Goal: Transaction & Acquisition: Purchase product/service

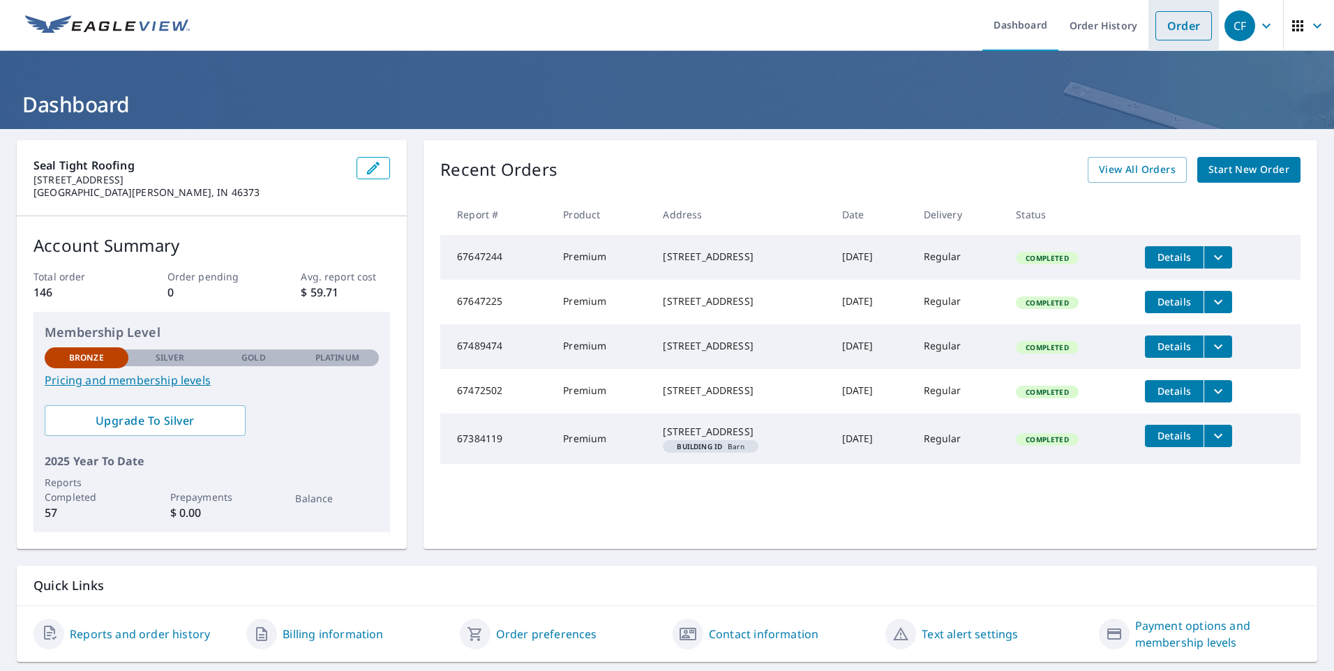
click at [1175, 27] on link "Order" at bounding box center [1184, 25] width 57 height 29
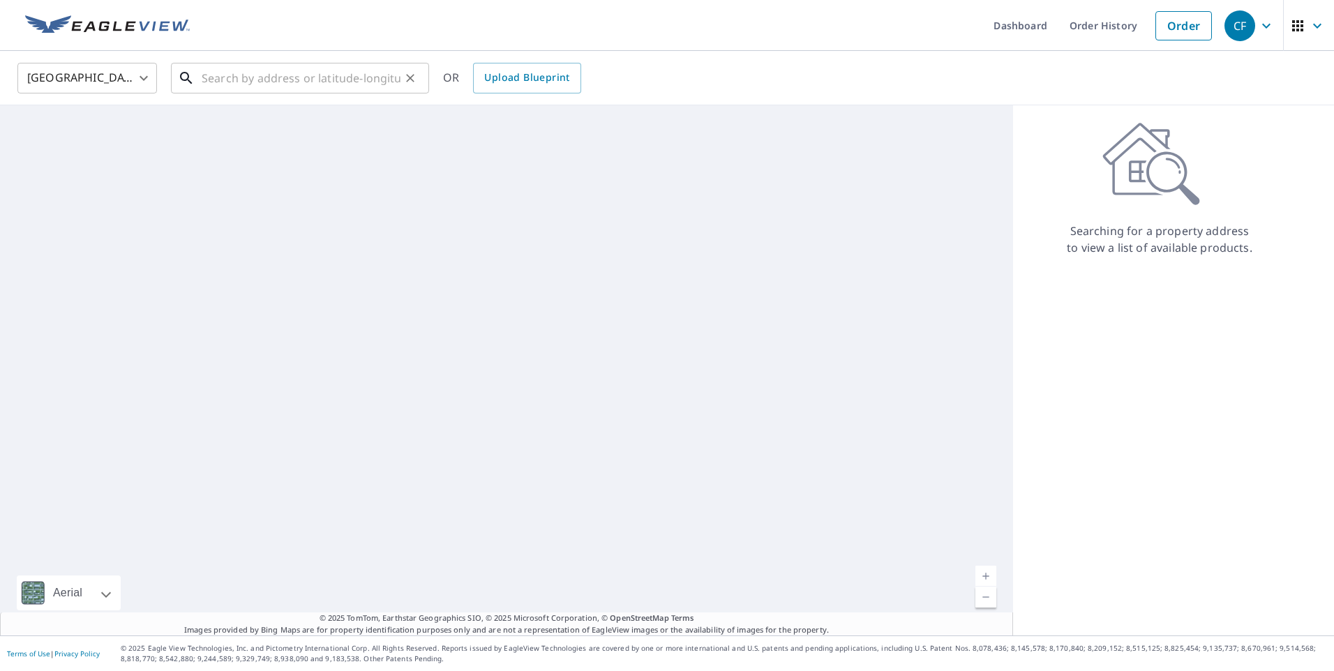
click at [248, 72] on input "text" at bounding box center [301, 78] width 199 height 39
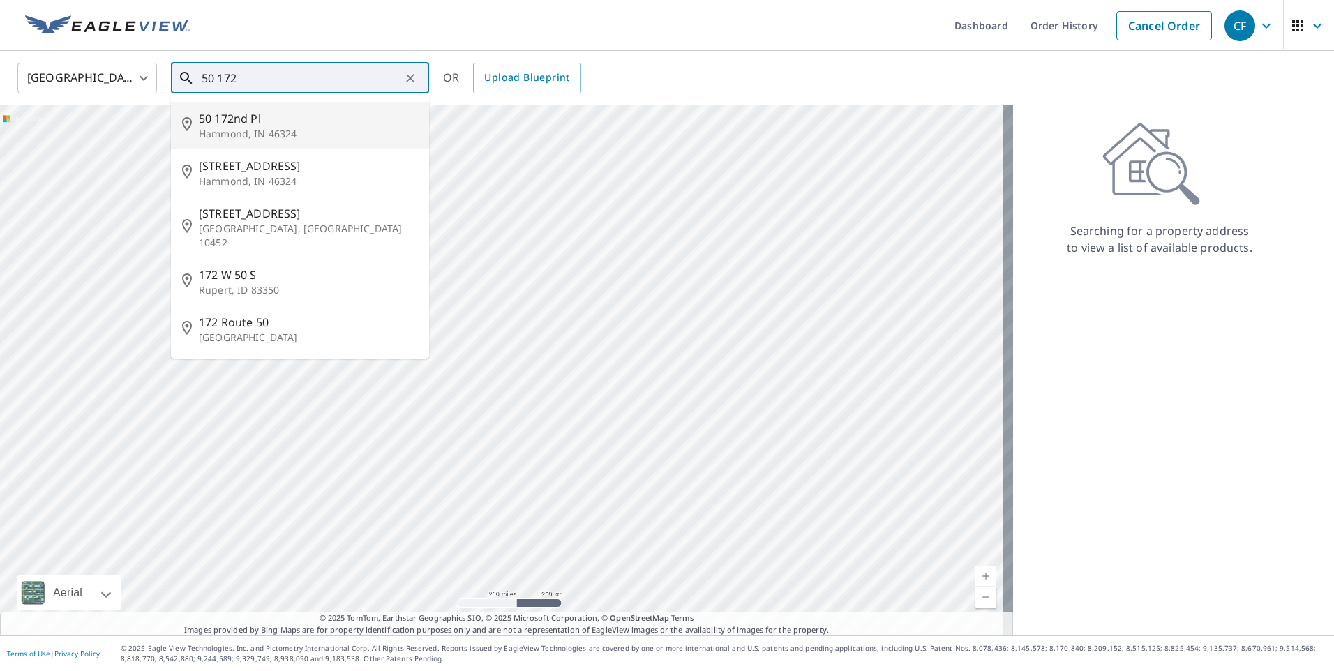
click at [247, 112] on span "50 172nd Pl" at bounding box center [308, 118] width 219 height 17
type input "[STREET_ADDRESS]"
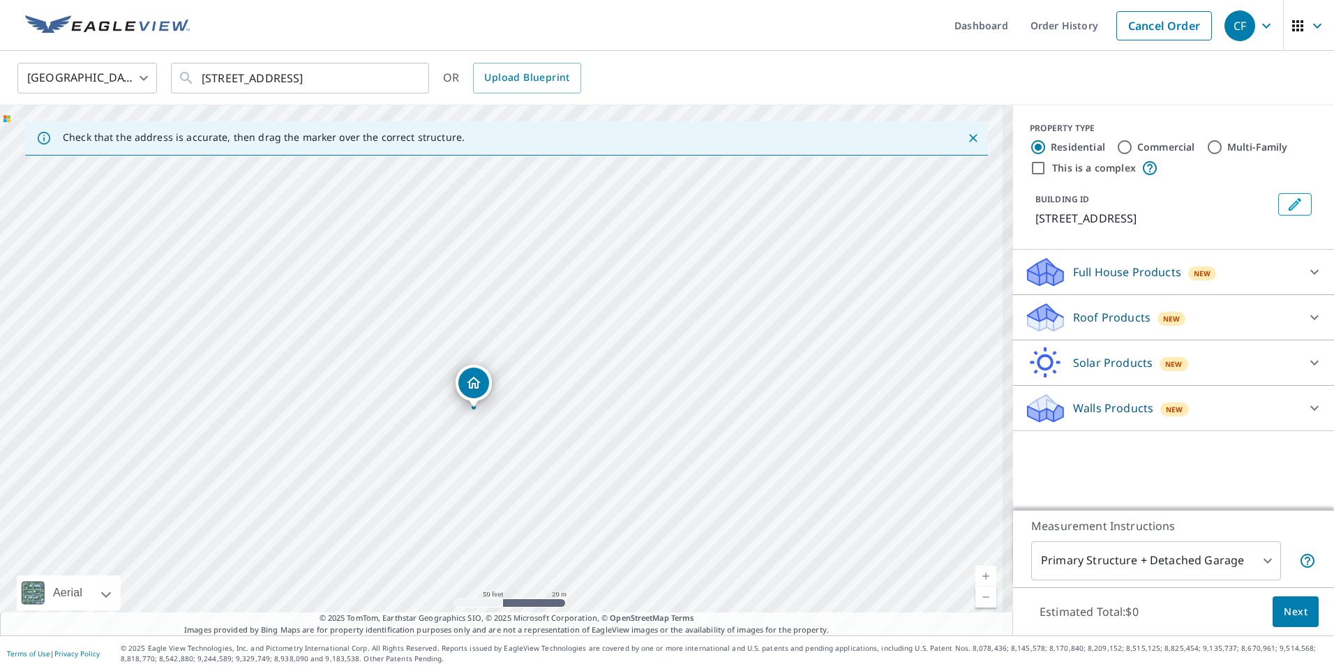
drag, startPoint x: 555, startPoint y: 276, endPoint x: 553, endPoint y: 254, distance: 22.4
click at [553, 254] on div "[STREET_ADDRESS]" at bounding box center [506, 370] width 1013 height 530
drag, startPoint x: 486, startPoint y: 388, endPoint x: 520, endPoint y: 274, distance: 119.3
click at [520, 274] on div "[STREET_ADDRESS]" at bounding box center [506, 370] width 1013 height 530
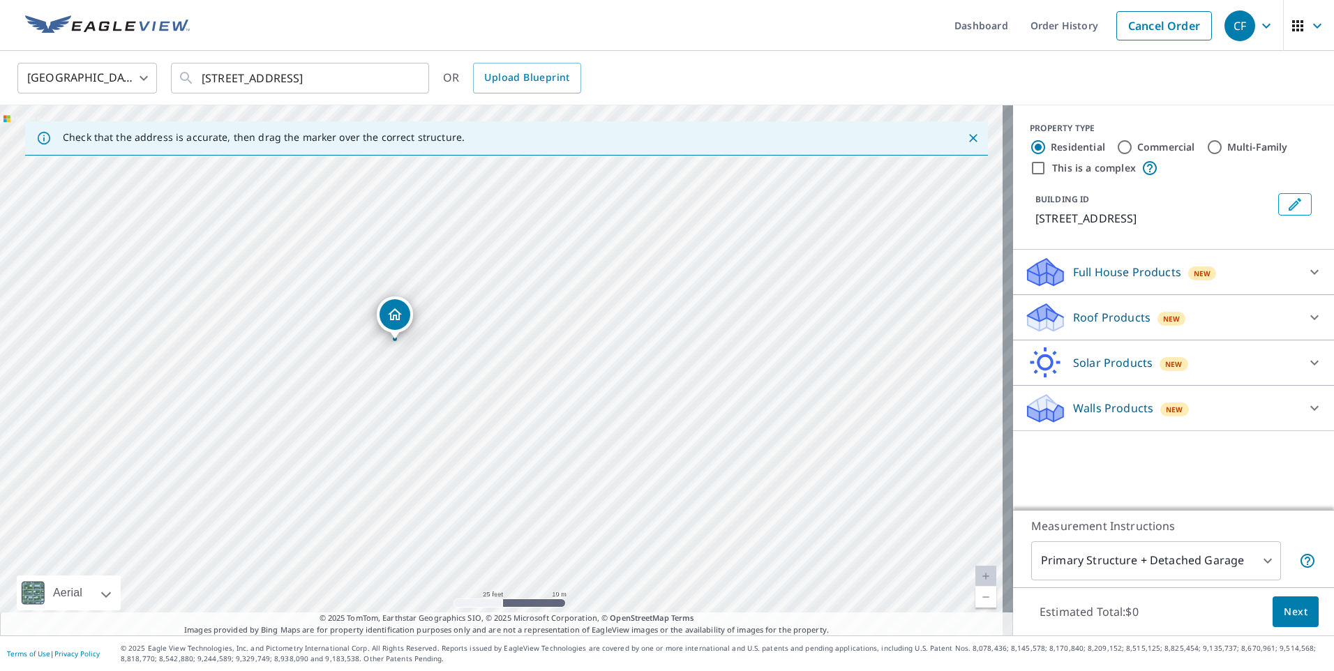
drag, startPoint x: 440, startPoint y: 304, endPoint x: 394, endPoint y: 311, distance: 46.5
click at [976, 573] on link "Current Level 20, Zoom In Disabled" at bounding box center [986, 576] width 21 height 21
click at [1076, 324] on p "Roof Products" at bounding box center [1111, 317] width 77 height 17
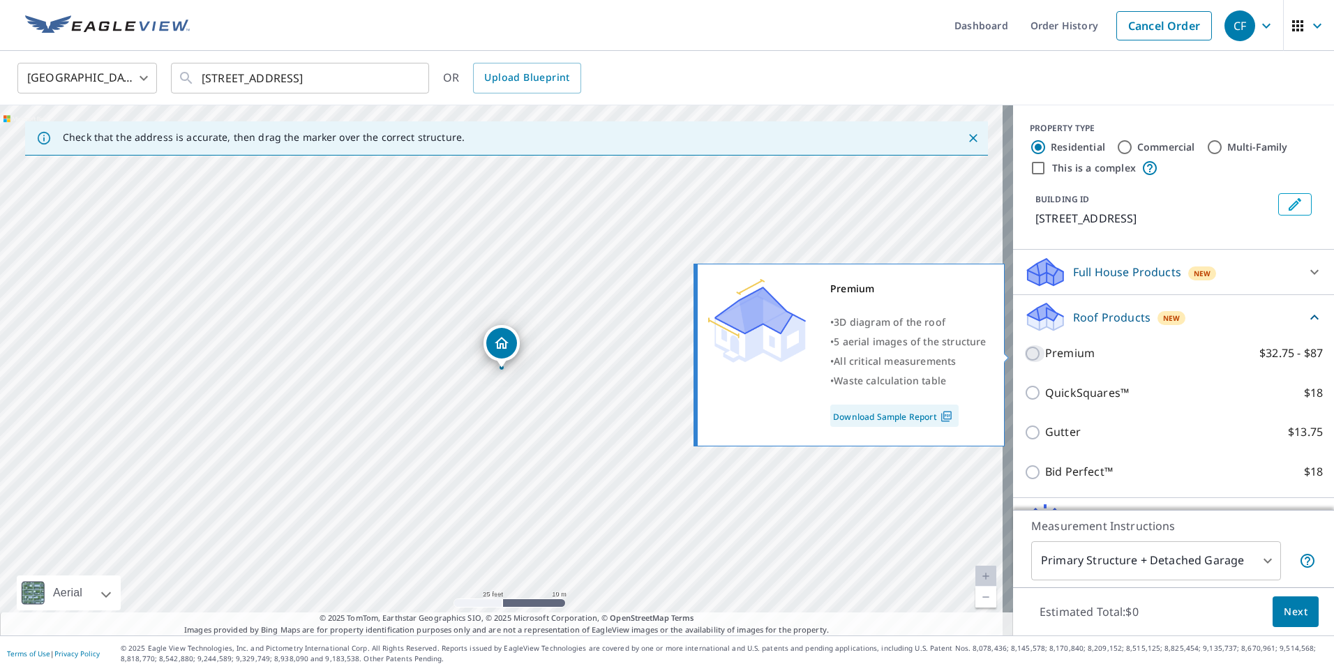
click at [1025, 355] on input "Premium $32.75 - $87" at bounding box center [1035, 353] width 21 height 17
checkbox input "true"
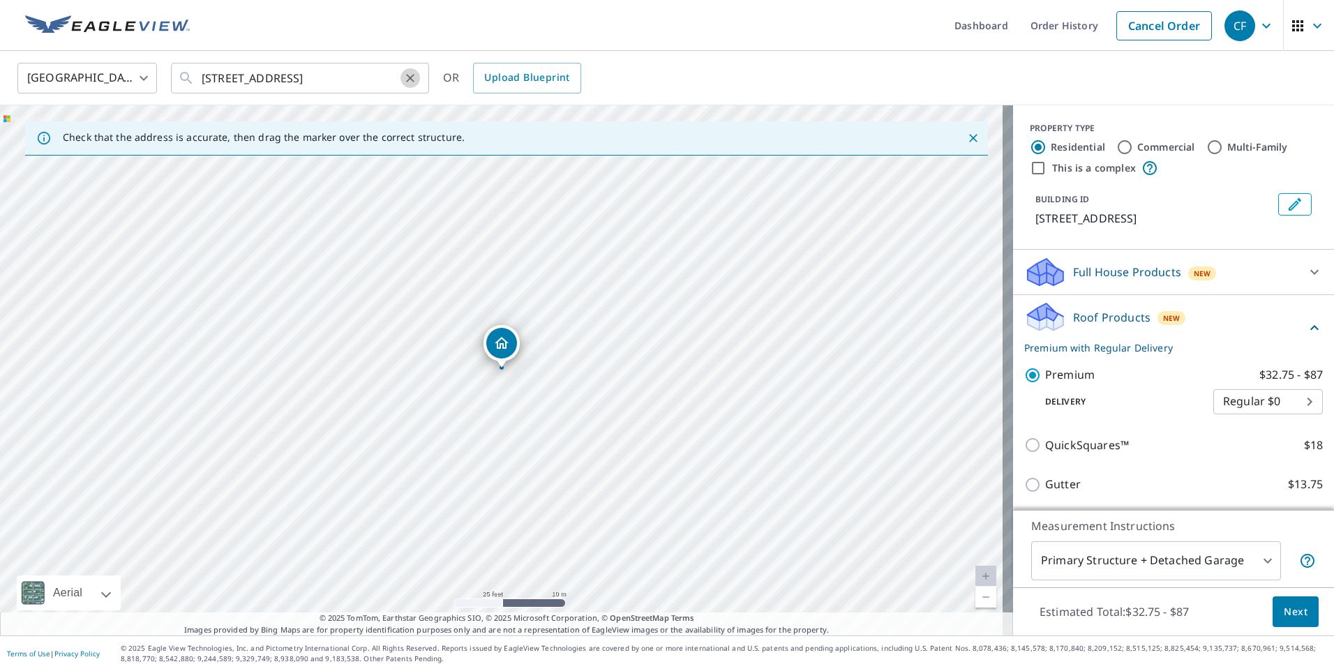
click at [408, 77] on icon "Clear" at bounding box center [410, 78] width 14 height 14
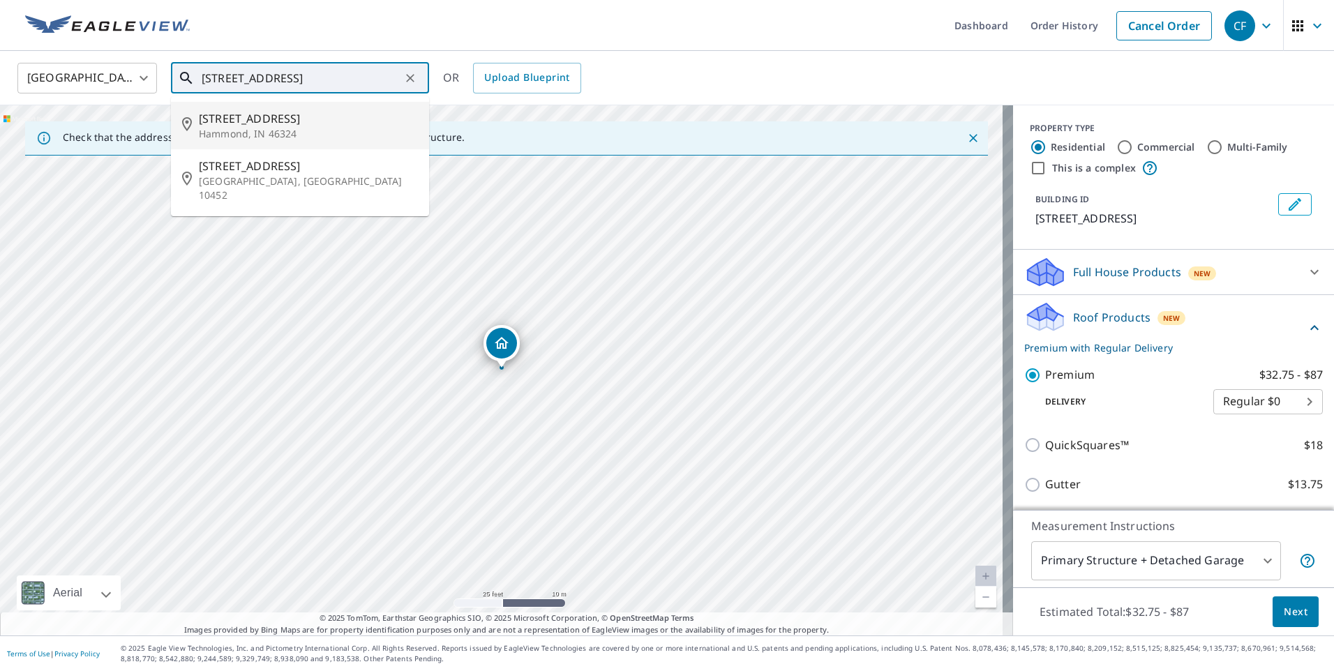
click at [298, 116] on span "[STREET_ADDRESS]" at bounding box center [308, 118] width 219 height 17
type input "[STREET_ADDRESS]"
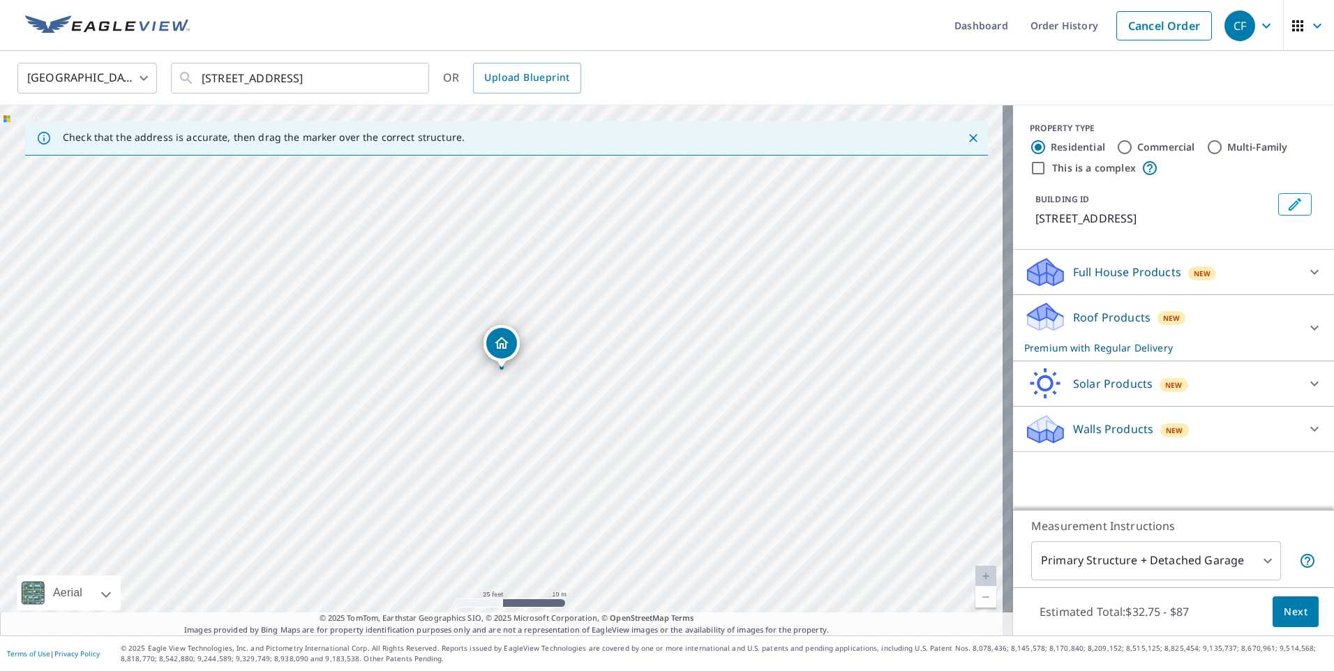
click at [1306, 326] on icon at bounding box center [1314, 328] width 17 height 17
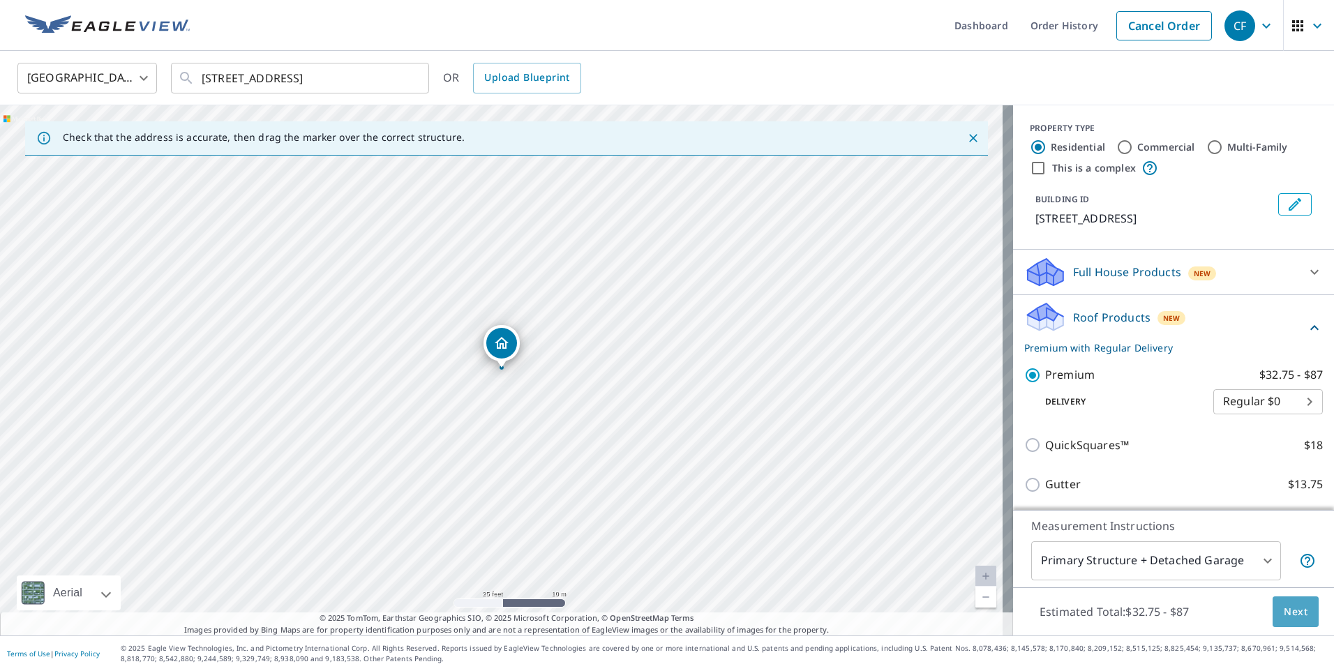
click at [1284, 605] on span "Next" at bounding box center [1296, 612] width 24 height 17
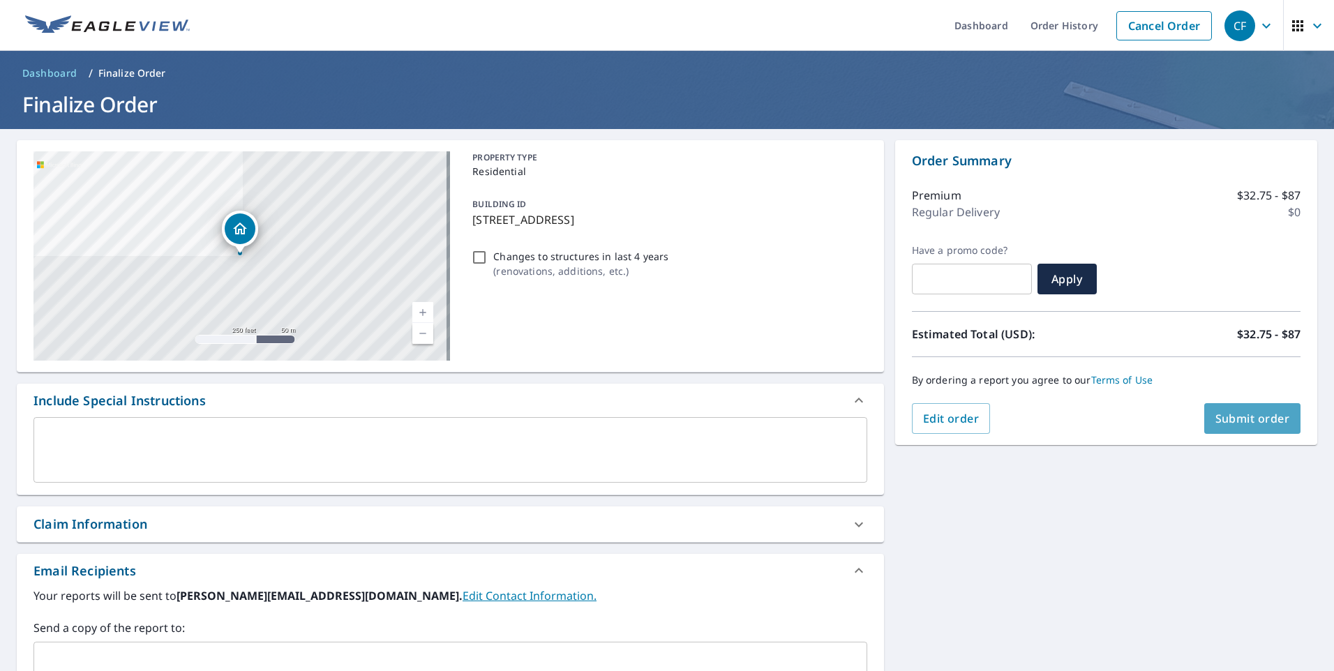
click at [1223, 425] on span "Submit order" at bounding box center [1253, 418] width 75 height 15
